Goal: Information Seeking & Learning: Compare options

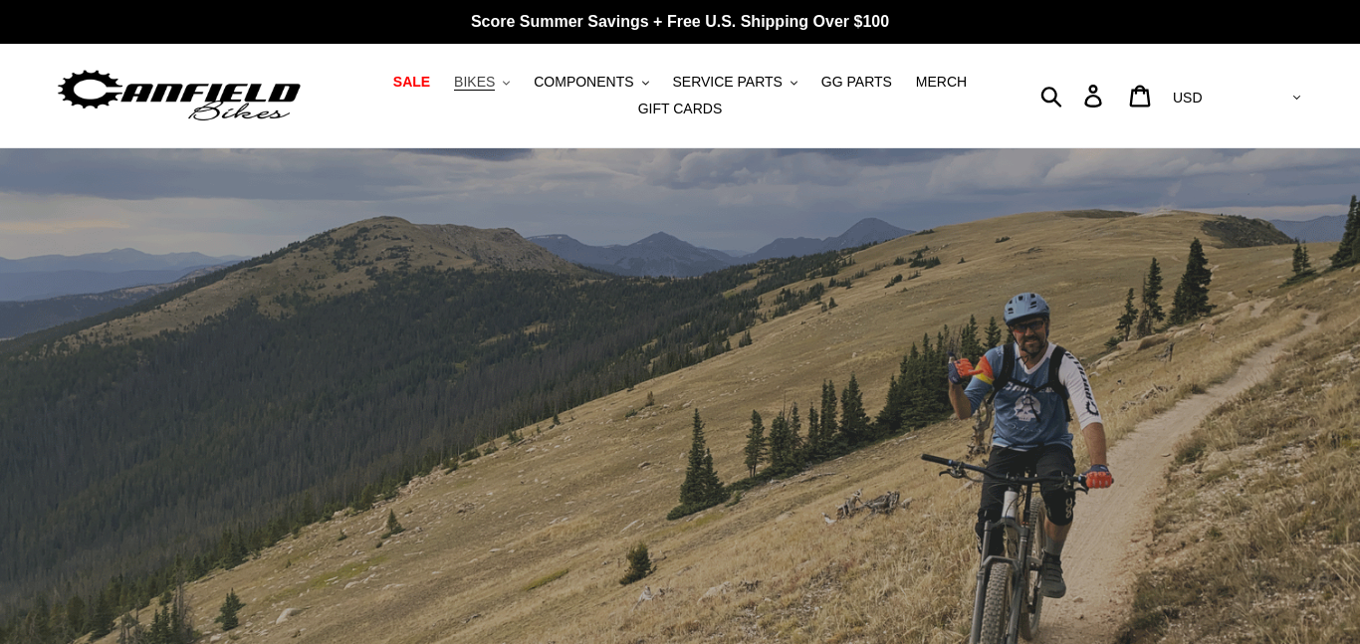
click at [513, 80] on button "BIKES .cls-1{fill:#231f20}" at bounding box center [482, 82] width 76 height 27
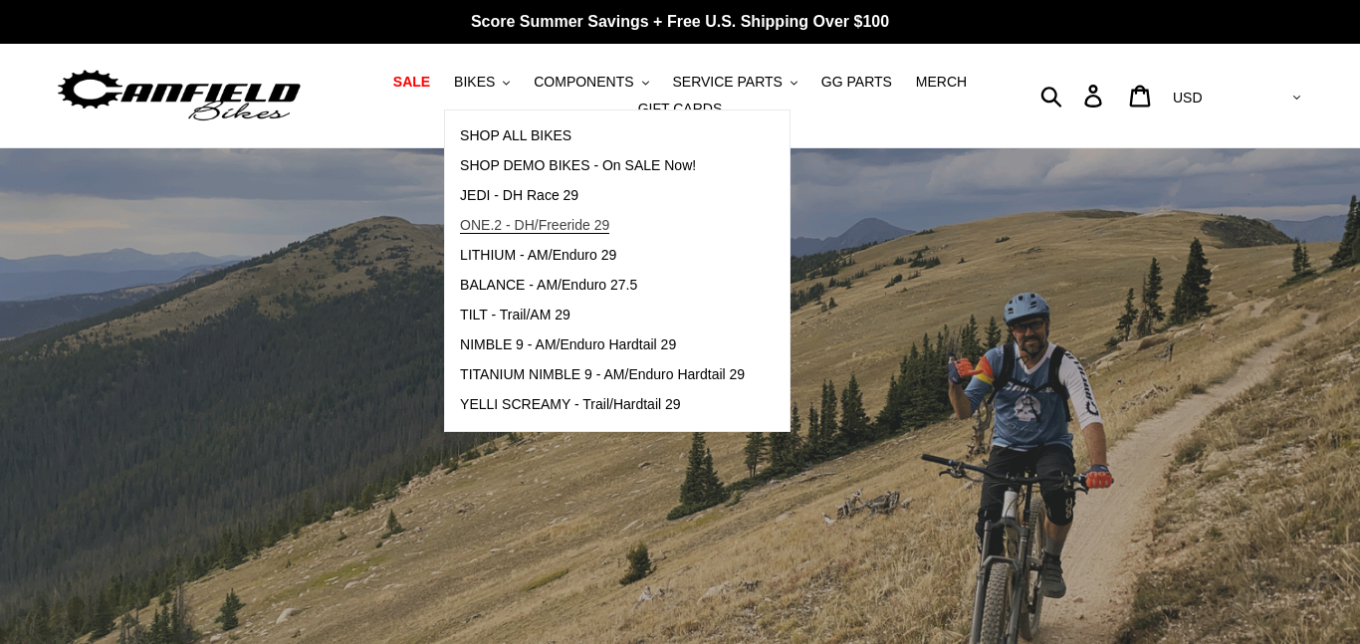
click at [553, 222] on span "ONE.2 - DH/Freeride 29" at bounding box center [534, 225] width 149 height 17
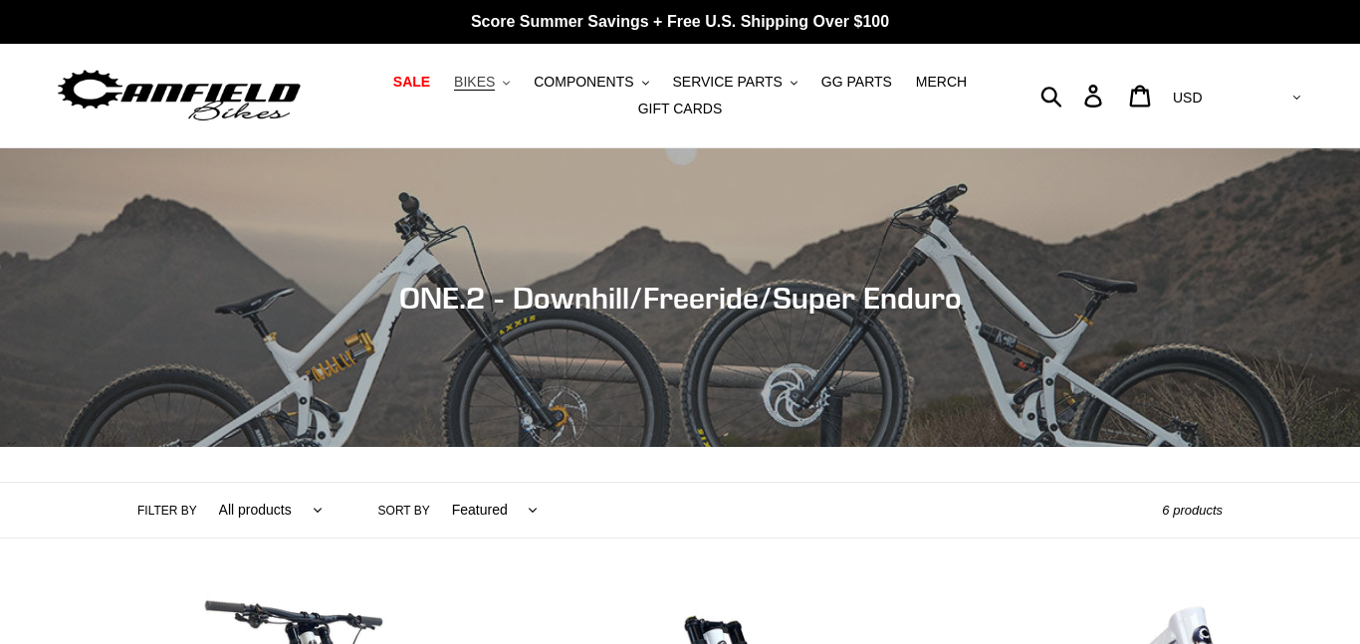
click at [495, 84] on span "BIKES" at bounding box center [474, 82] width 41 height 17
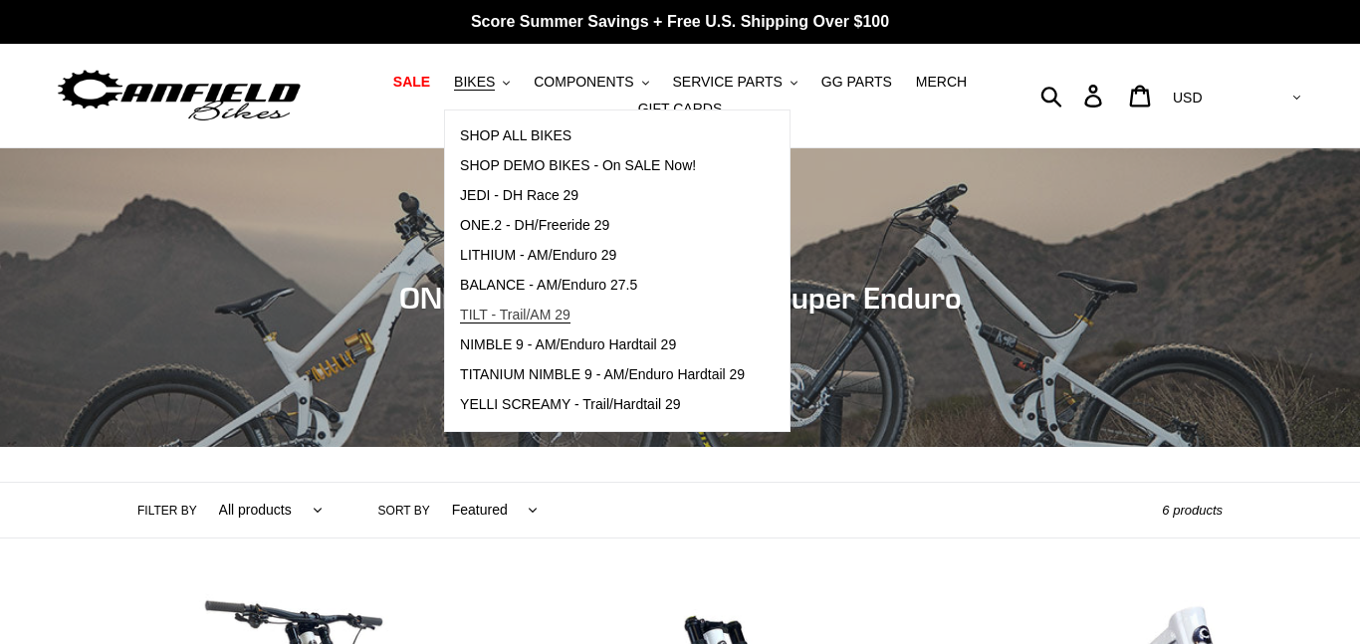
click at [523, 315] on span "TILT - Trail/AM 29" at bounding box center [515, 315] width 111 height 17
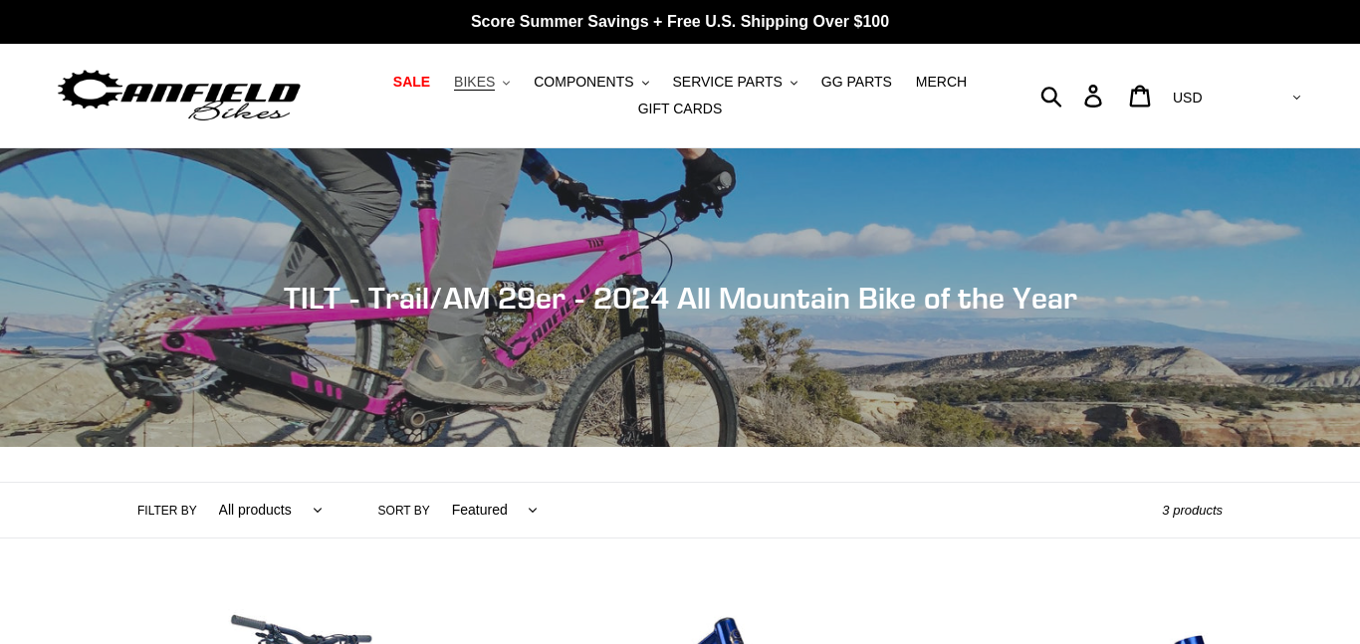
click at [513, 84] on button "BIKES .cls-1{fill:#231f20}" at bounding box center [482, 82] width 76 height 27
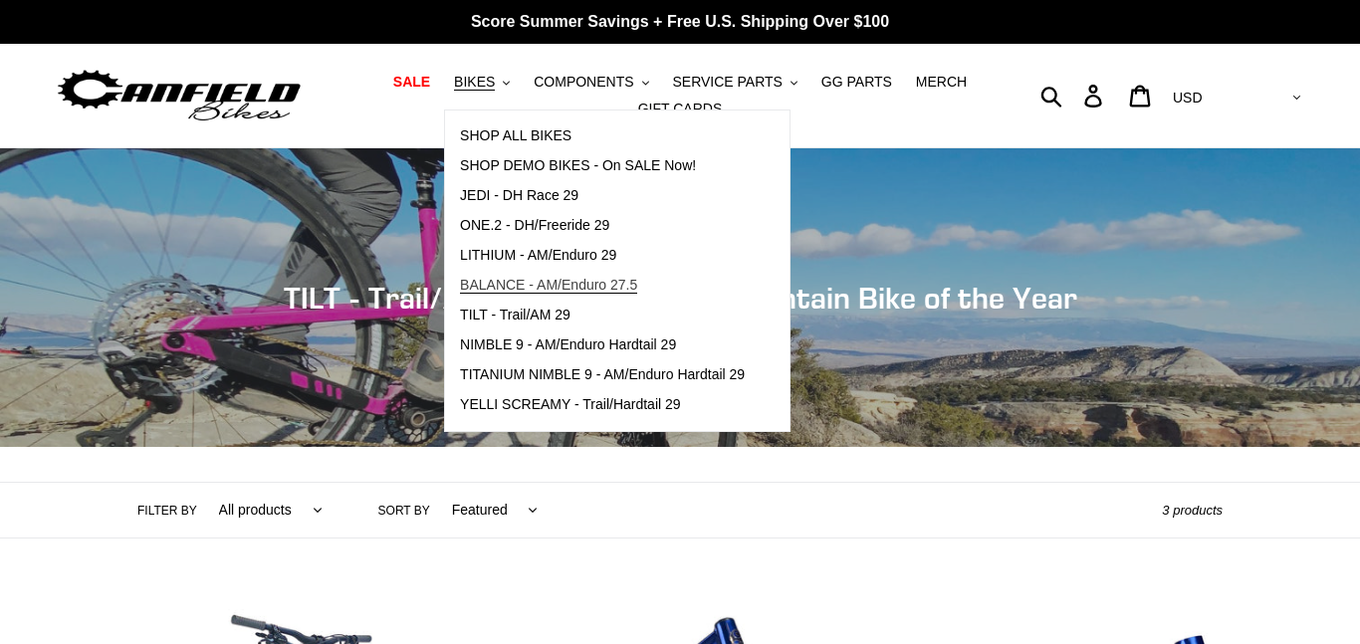
click at [542, 290] on span "BALANCE - AM/Enduro 27.5" at bounding box center [548, 285] width 177 height 17
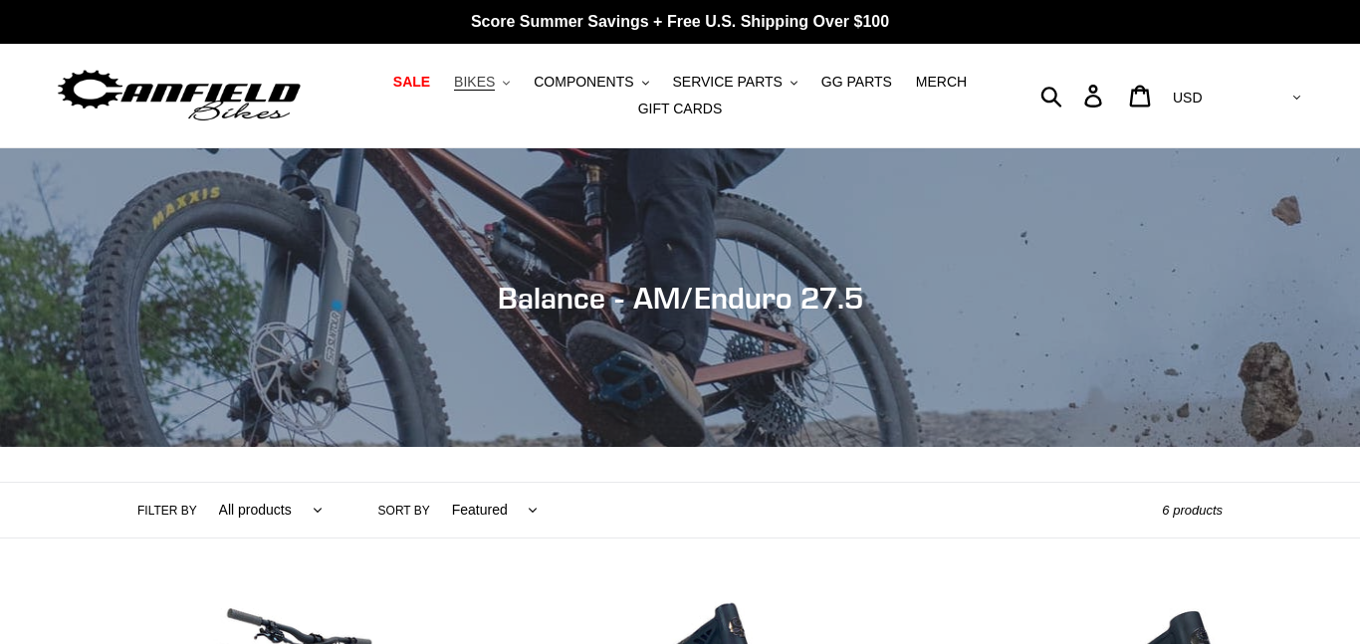
click at [520, 73] on button "BIKES .cls-1{fill:#231f20}" at bounding box center [482, 82] width 76 height 27
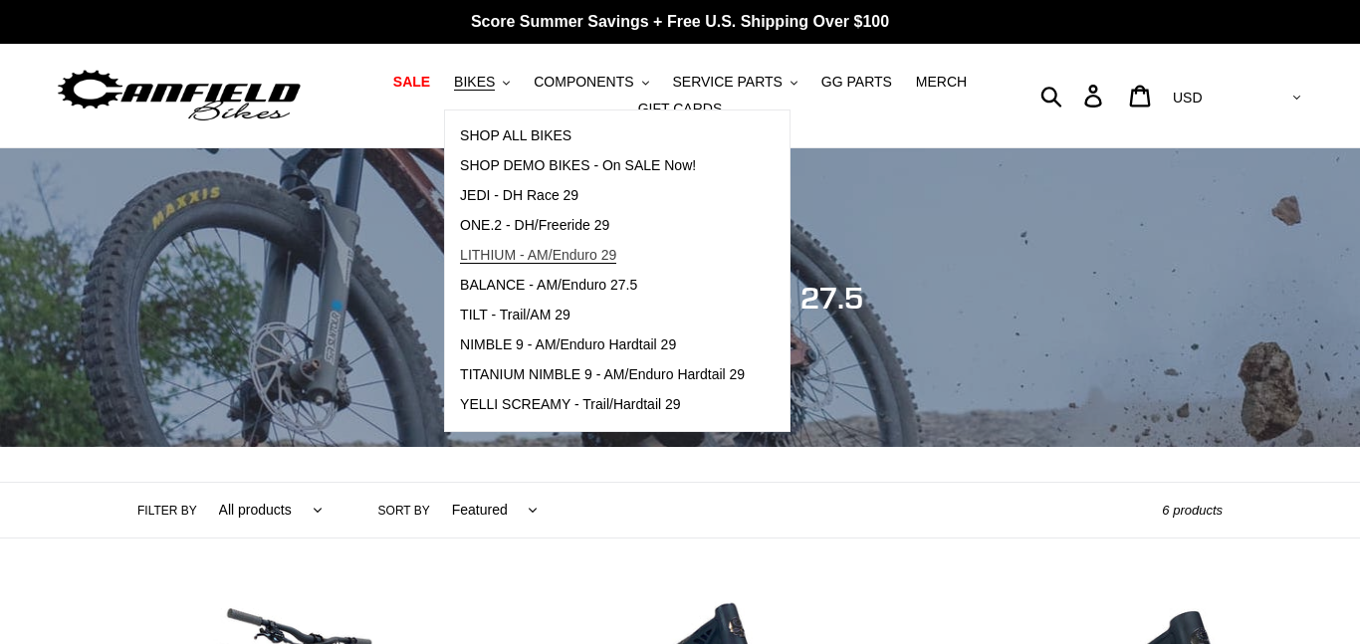
click at [536, 263] on span "LITHIUM - AM/Enduro 29" at bounding box center [538, 255] width 156 height 17
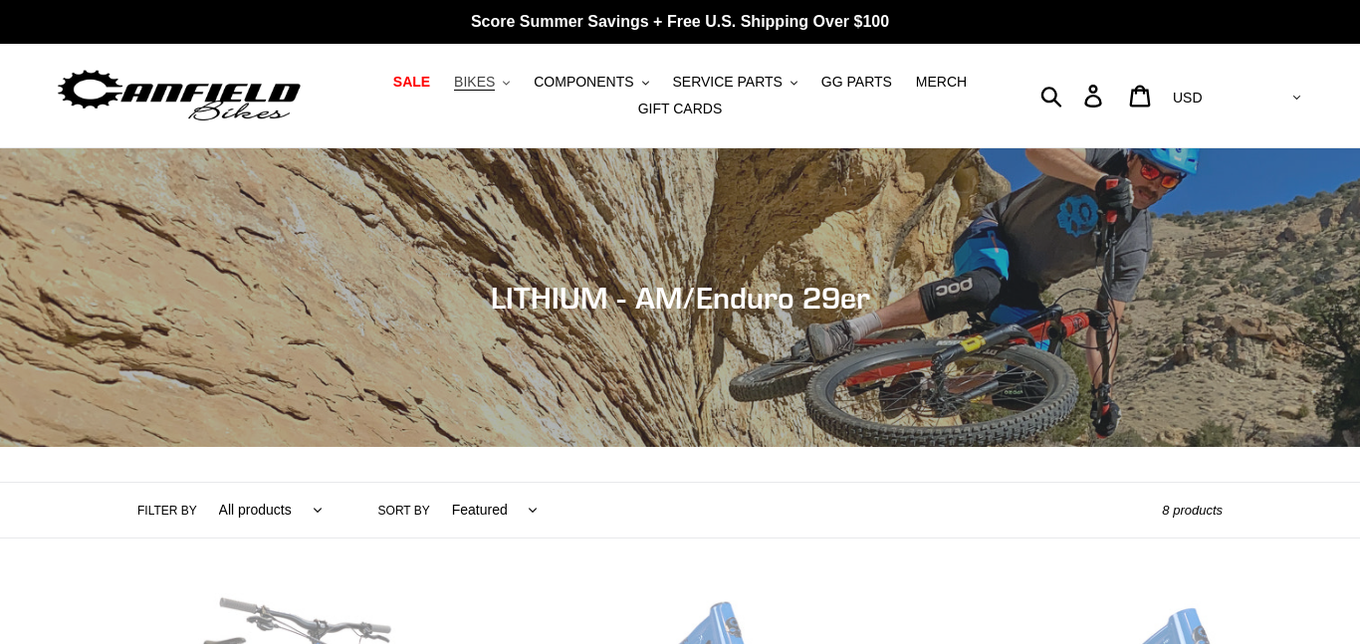
click at [520, 92] on button "BIKES .cls-1{fill:#231f20}" at bounding box center [482, 82] width 76 height 27
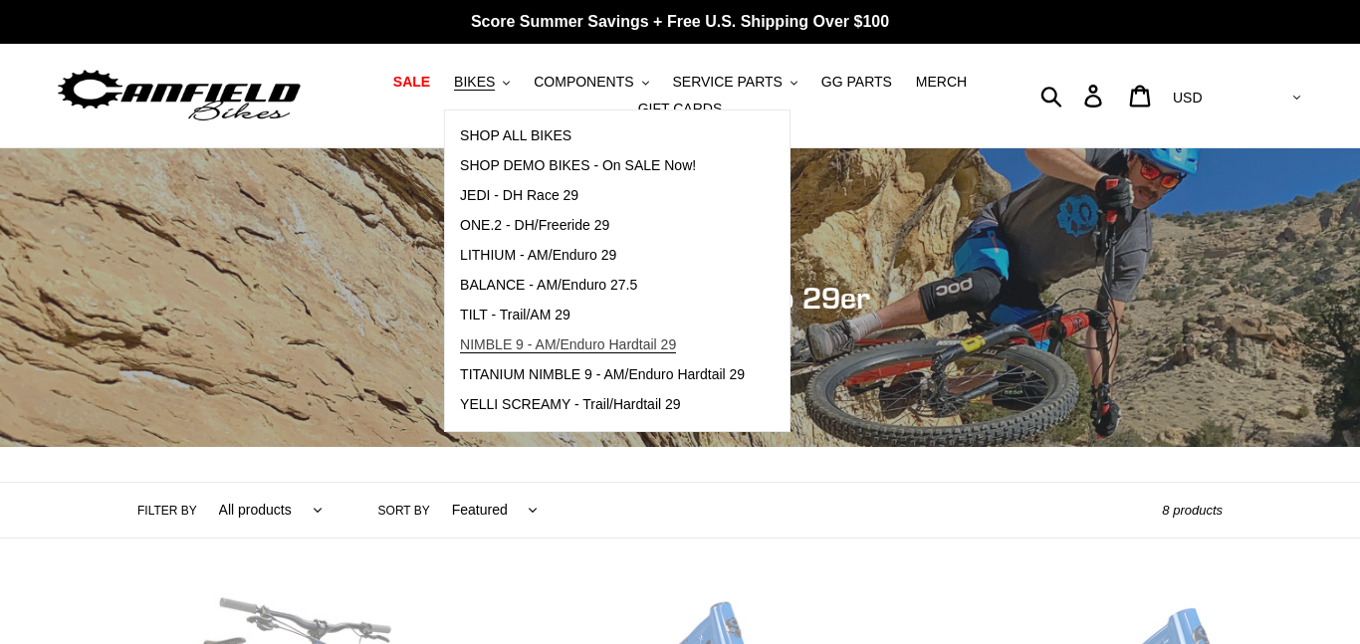
click at [613, 349] on span "NIMBLE 9 - AM/Enduro Hardtail 29" at bounding box center [568, 345] width 216 height 17
